Goal: Task Accomplishment & Management: Complete application form

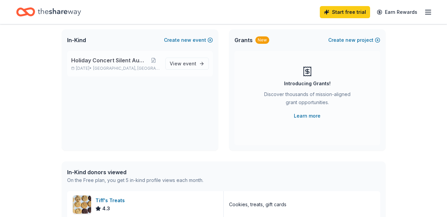
scroll to position [31, 0]
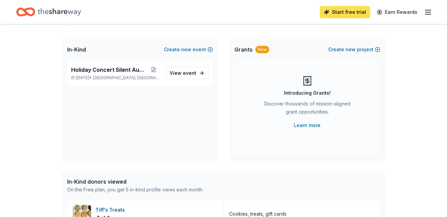
click at [347, 14] on link "Start free trial" at bounding box center [344, 12] width 50 height 12
click at [343, 12] on link "Start free trial" at bounding box center [344, 12] width 50 height 12
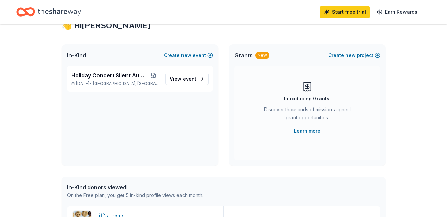
scroll to position [0, 0]
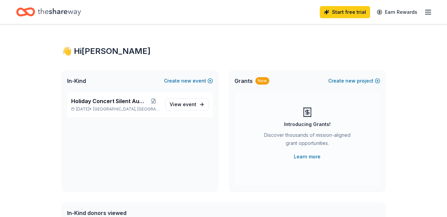
click at [427, 12] on line "button" at bounding box center [427, 12] width 5 height 0
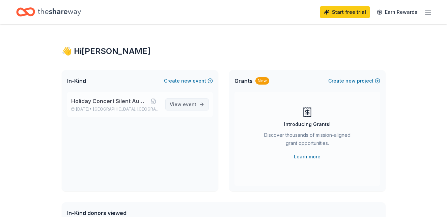
click at [187, 104] on span "event" at bounding box center [189, 104] width 13 height 6
click at [124, 105] on div "Holiday Concert Silent Auction Dec 11, 2025 • San Antonio, TX" at bounding box center [115, 104] width 89 height 15
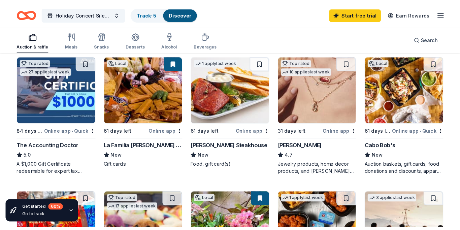
scroll to position [203, 0]
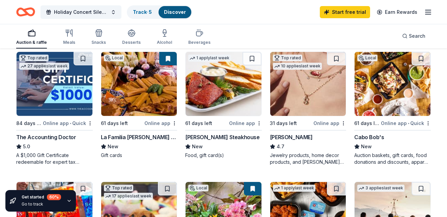
click at [301, 92] on img at bounding box center [308, 84] width 76 height 64
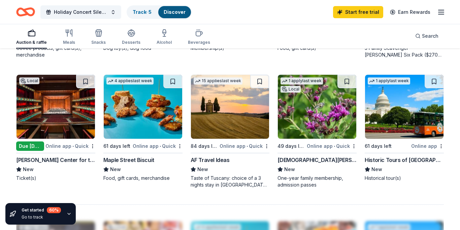
scroll to position [438, 0]
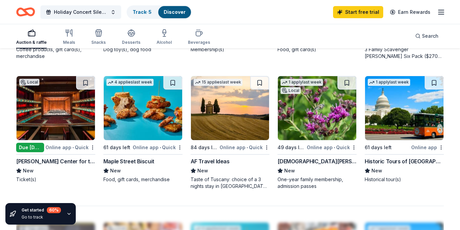
click at [45, 113] on img at bounding box center [56, 108] width 79 height 64
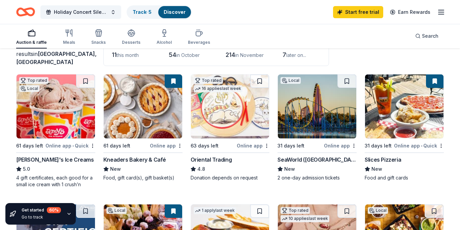
scroll to position [56, 0]
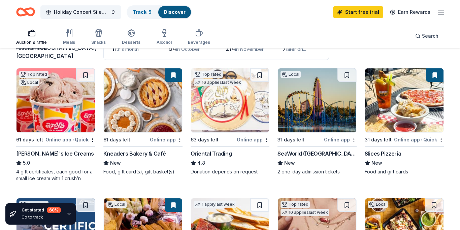
click at [316, 120] on img at bounding box center [317, 100] width 79 height 64
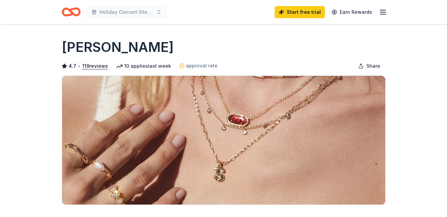
scroll to position [181, 0]
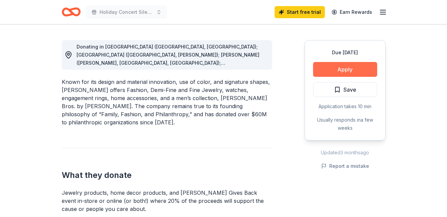
click at [347, 66] on button "Apply" at bounding box center [345, 69] width 64 height 15
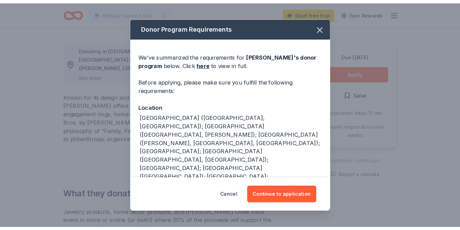
scroll to position [109, 0]
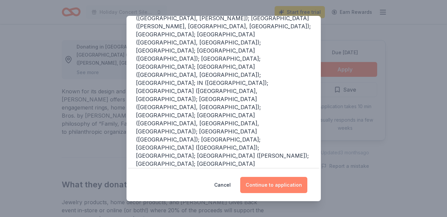
click at [279, 185] on button "Continue to application" at bounding box center [273, 185] width 67 height 16
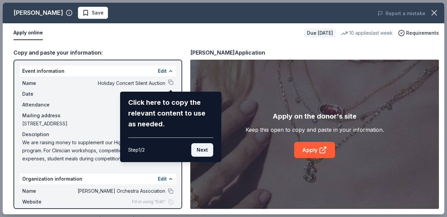
click at [206, 152] on button "Next" at bounding box center [202, 149] width 22 height 13
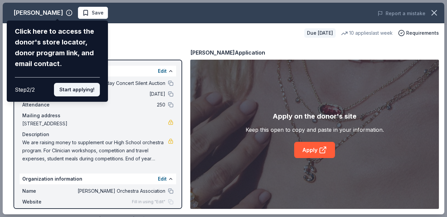
click at [77, 83] on button "Start applying!" at bounding box center [77, 89] width 46 height 13
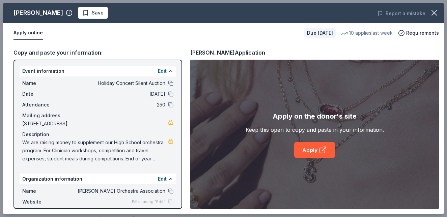
click at [313, 151] on div "[PERSON_NAME] Save Report a mistake Apply online Due [DATE] 10 applies last wee…" at bounding box center [223, 109] width 441 height 212
click at [320, 147] on div "[PERSON_NAME] Save Report a mistake Apply online Due [DATE] 10 applies last wee…" at bounding box center [223, 109] width 441 height 212
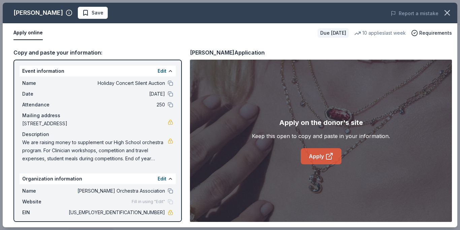
click at [318, 156] on link "Apply" at bounding box center [321, 156] width 41 height 16
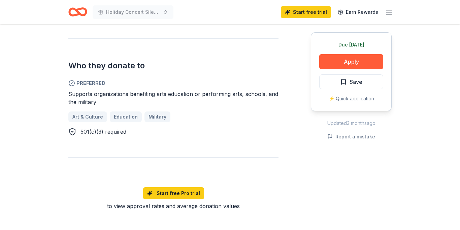
scroll to position [335, 0]
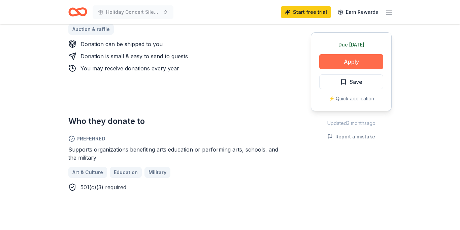
click at [347, 59] on button "Apply" at bounding box center [351, 61] width 64 height 15
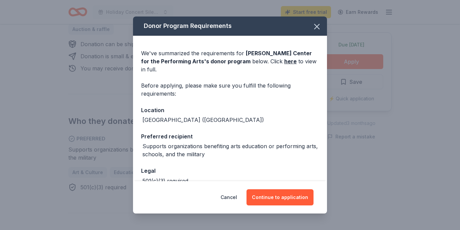
scroll to position [58, 0]
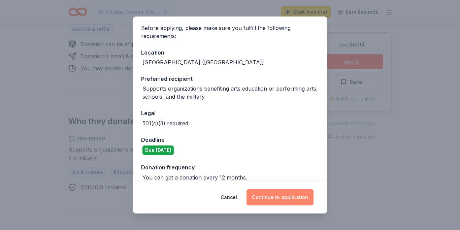
click at [279, 198] on button "Continue to application" at bounding box center [280, 197] width 67 height 16
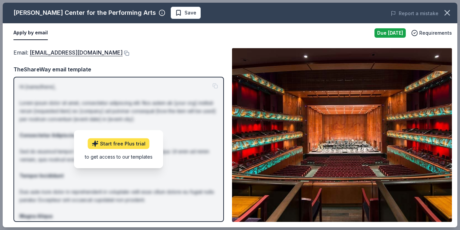
click at [117, 146] on link "Start free Plus trial" at bounding box center [119, 144] width 62 height 11
click at [199, 139] on p "Hi [name/there], Lorem ipsum dolor sit amet, consectetur adipiscing elit. Nos a…" at bounding box center [119, 184] width 198 height 202
click at [390, 31] on div "Due tomorrow" at bounding box center [390, 32] width 31 height 9
click at [423, 31] on span "Requirements" at bounding box center [436, 33] width 33 height 8
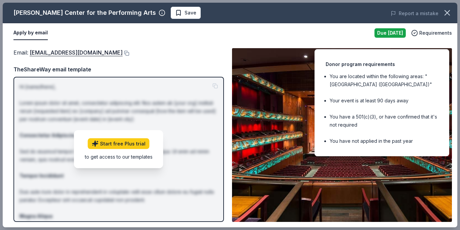
click at [192, 54] on div "Email : requests@tobincenter.org" at bounding box center [118, 52] width 211 height 9
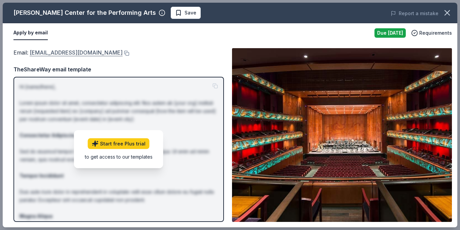
click at [61, 50] on link "requests@tobincenter.org" at bounding box center [76, 52] width 93 height 9
click at [61, 55] on link "requests@tobincenter.org" at bounding box center [76, 52] width 93 height 9
click at [34, 34] on button "Apply by email" at bounding box center [30, 33] width 34 height 14
click at [53, 51] on link "requests@tobincenter.org" at bounding box center [76, 52] width 93 height 9
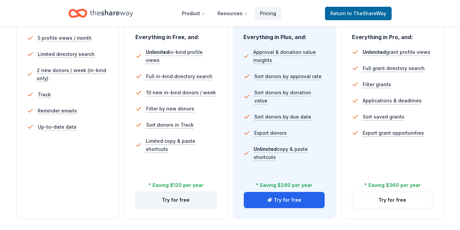
scroll to position [243, 0]
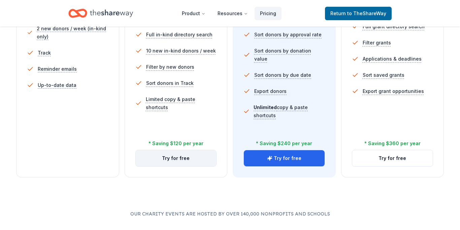
click at [177, 160] on button "Try for free" at bounding box center [176, 158] width 81 height 16
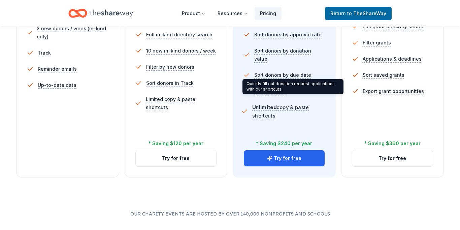
scroll to position [219, 0]
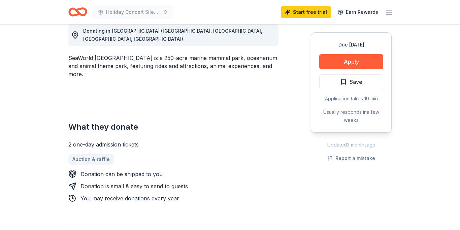
scroll to position [183, 0]
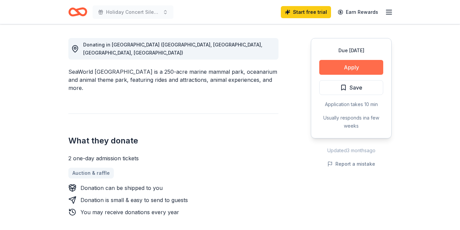
click at [339, 70] on button "Apply" at bounding box center [351, 67] width 64 height 15
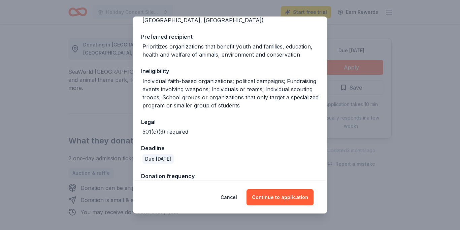
scroll to position [108, 0]
click at [275, 198] on button "Continue to application" at bounding box center [280, 197] width 67 height 16
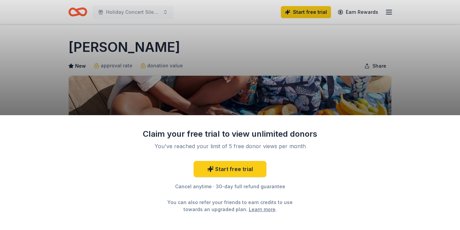
click at [245, 81] on div "Claim your free trial to view unlimited donors You've reached your limit of 5 f…" at bounding box center [230, 115] width 460 height 230
